Goal: Find specific page/section: Find specific page/section

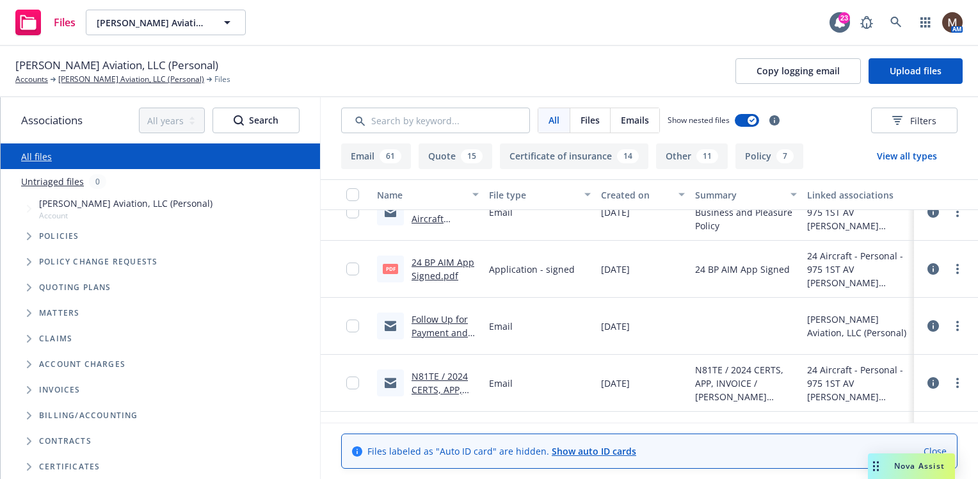
scroll to position [2751, 0]
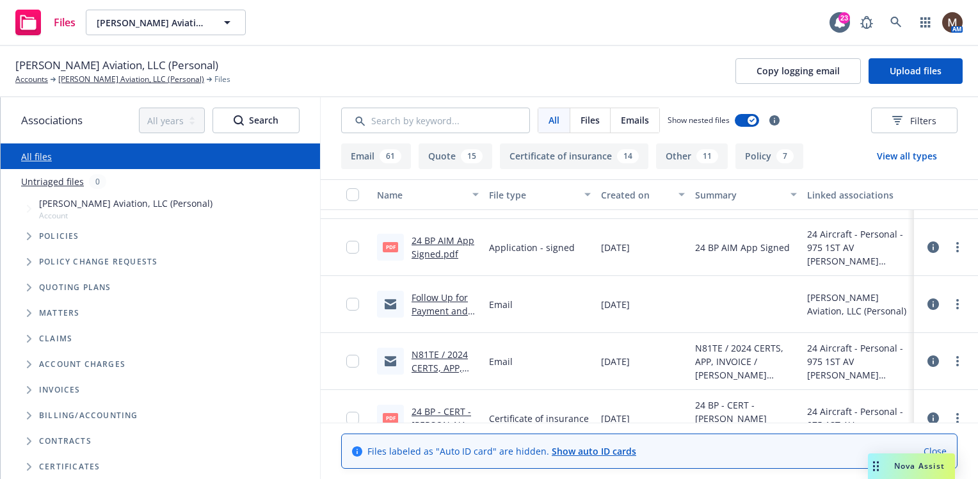
click at [447, 365] on link "N81TE / 2024 CERTS, APP, INVOICE / [PERSON_NAME] Aviation, LLC" at bounding box center [443, 381] width 65 height 66
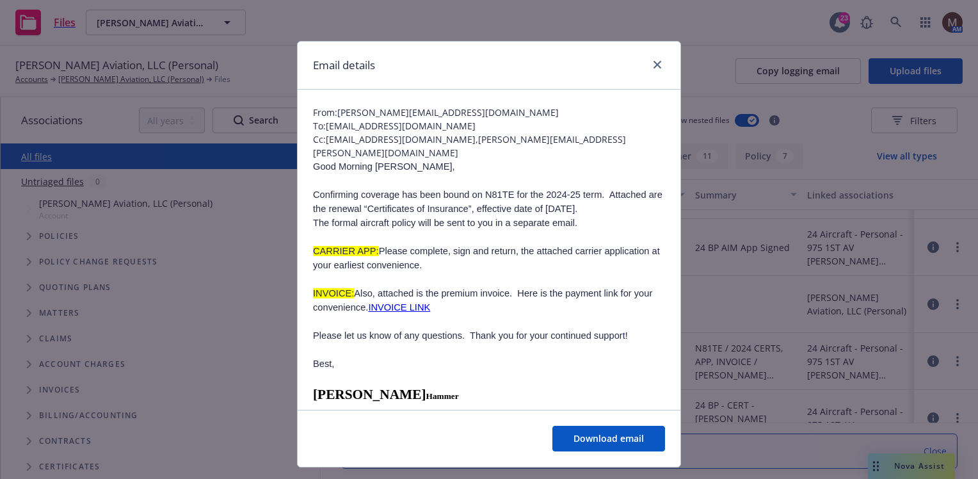
scroll to position [64, 0]
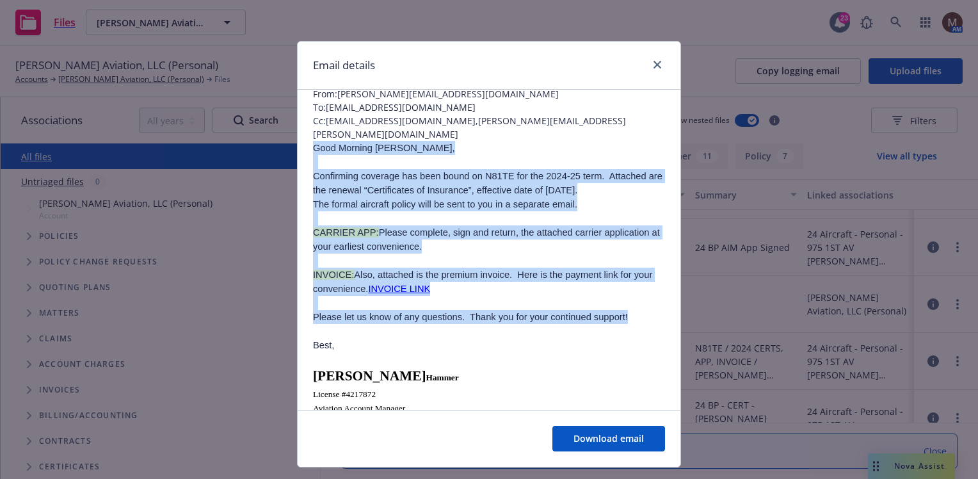
drag, startPoint x: 630, startPoint y: 313, endPoint x: 263, endPoint y: 145, distance: 403.3
click at [263, 145] on div "Email details N81TE / 2024 CERTS, APP, INVOICE / [PERSON_NAME] Aviation, LLC [D…" at bounding box center [489, 239] width 978 height 479
copy div "Good Morning [PERSON_NAME], Confirming coverage has been bound on N81TE for the…"
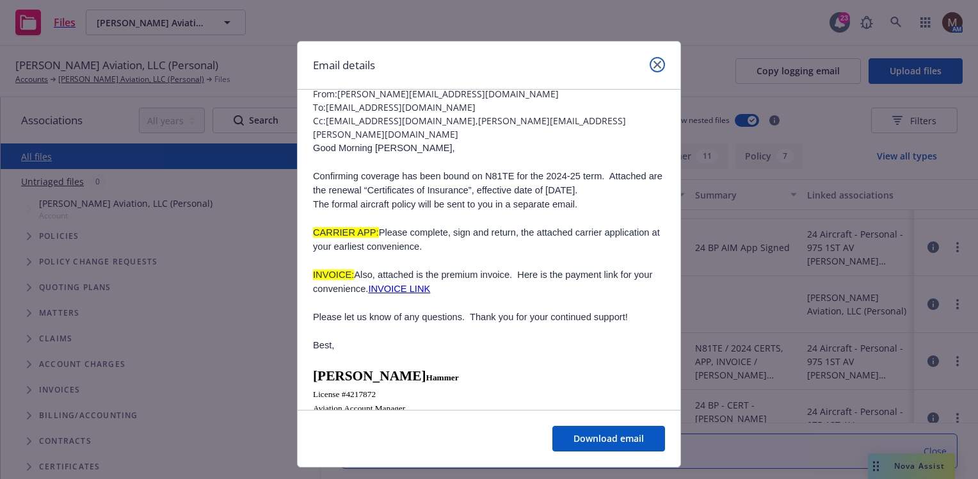
drag, startPoint x: 653, startPoint y: 61, endPoint x: 598, endPoint y: 147, distance: 101.9
click at [653, 61] on icon "close" at bounding box center [657, 65] width 8 height 8
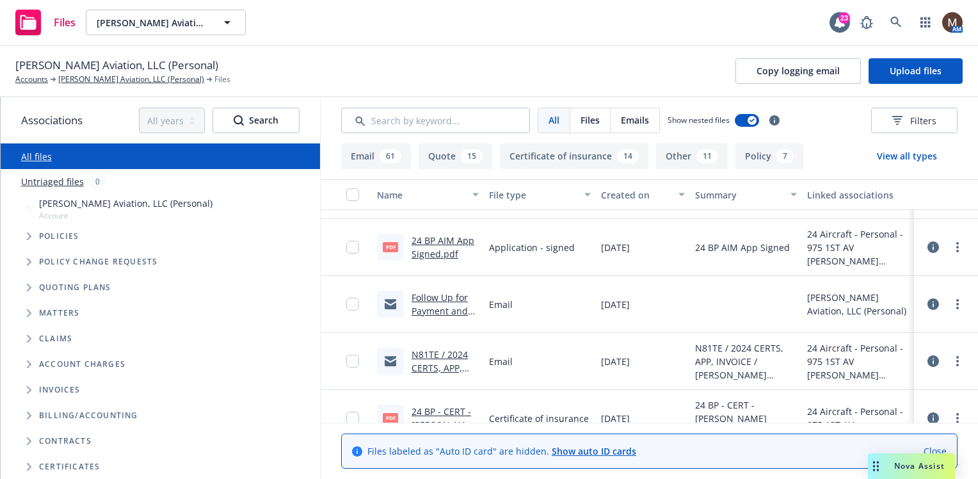
click at [445, 310] on link "Follow Up for Payment and Signed Application for Your 2024 Aircraft Business an…" at bounding box center [443, 344] width 64 height 106
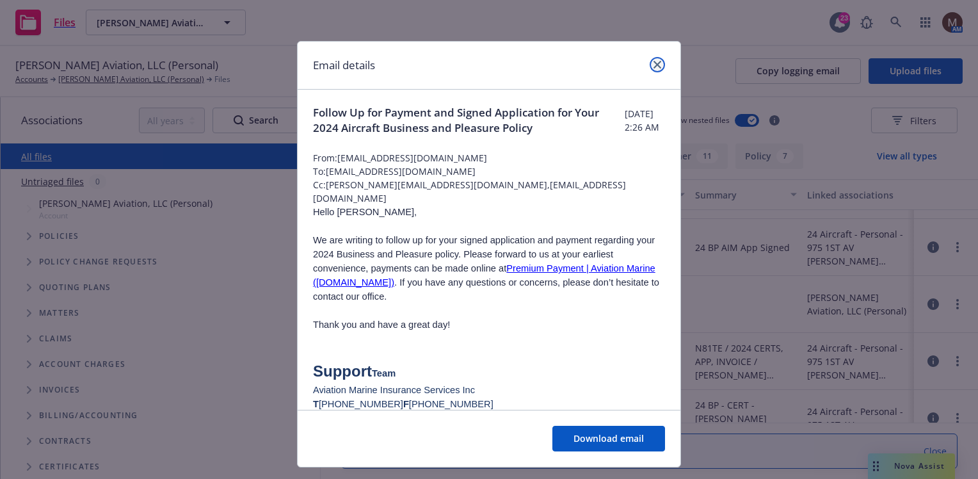
click at [653, 61] on icon "close" at bounding box center [657, 65] width 8 height 8
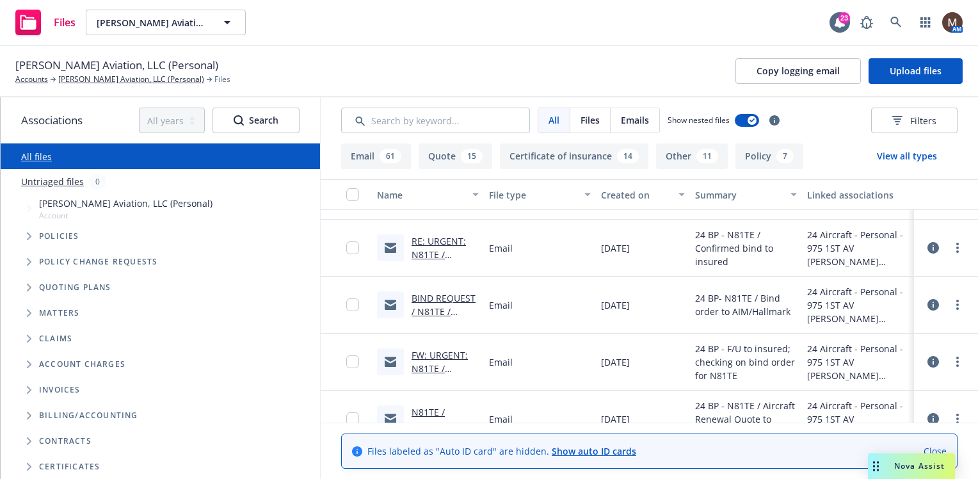
scroll to position [3263, 0]
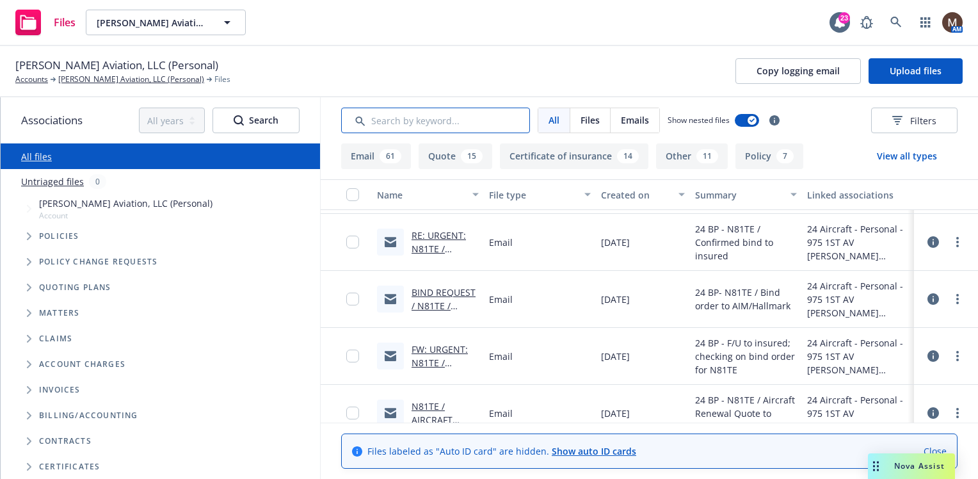
click at [393, 119] on input "Search by keyword..." at bounding box center [435, 120] width 189 height 26
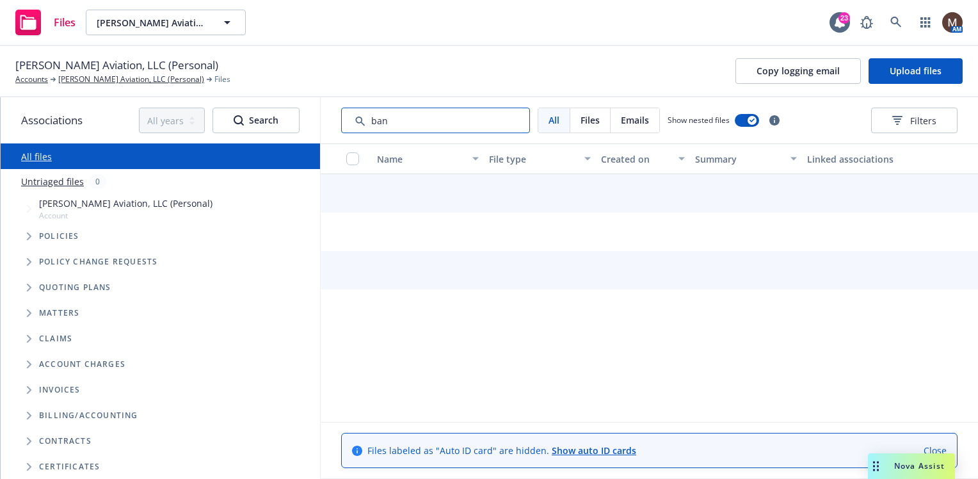
type input "bank"
